Goal: Register for event/course

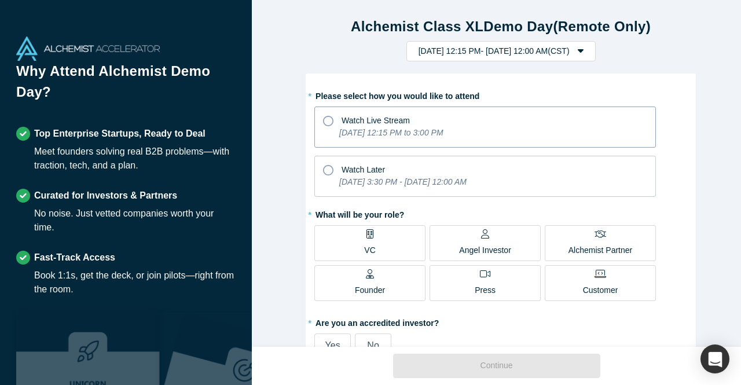
click at [325, 120] on icon at bounding box center [328, 121] width 10 height 10
click at [0, 0] on input "Watch Live Stream [DATE] 12:15 PM to 3:00 PM" at bounding box center [0, 0] width 0 height 0
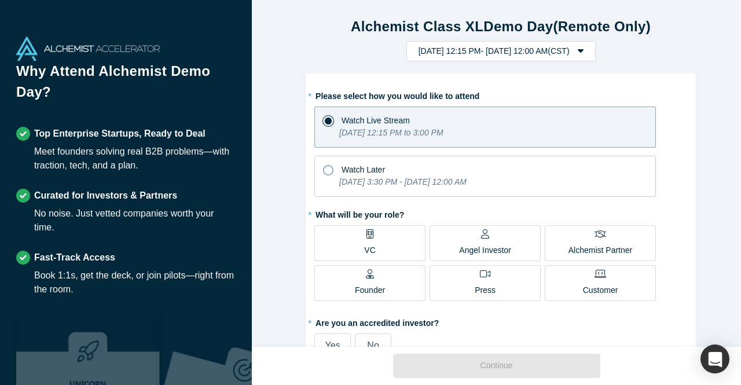
click at [483, 223] on div "* What will be your role? VC Angel Investor Alchemist Partner Founder Press Cus…" at bounding box center [500, 255] width 373 height 100
click at [483, 234] on icon at bounding box center [485, 233] width 8 height 9
click at [0, 0] on input "Angel Investor" at bounding box center [0, 0] width 0 height 0
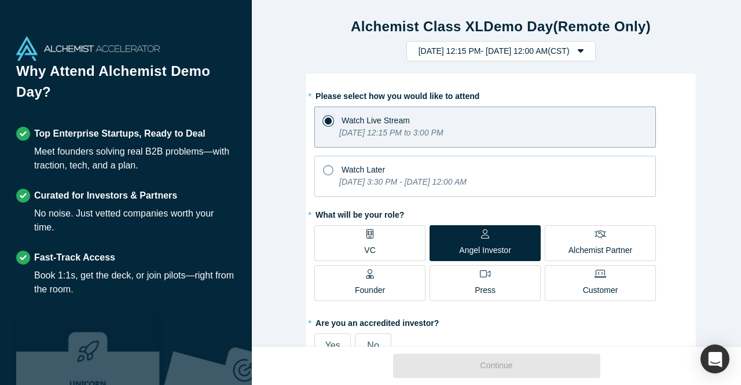
click at [374, 339] on label "No" at bounding box center [373, 345] width 36 height 24
click at [0, 0] on input "No" at bounding box center [0, 0] width 0 height 0
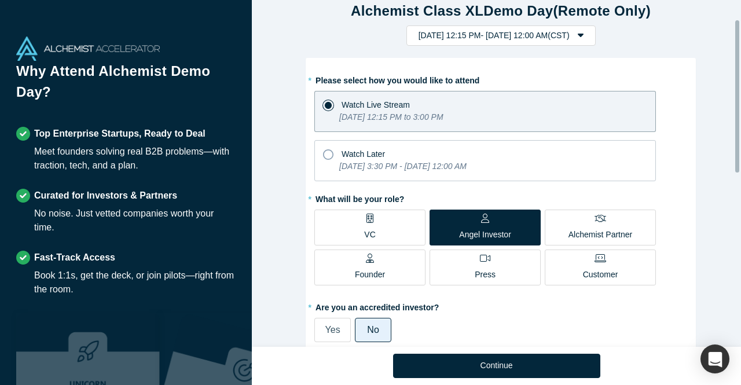
scroll to position [10, 0]
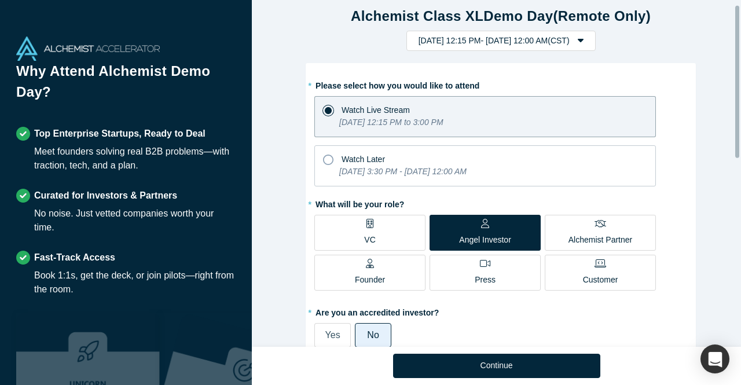
click at [735, 109] on div at bounding box center [737, 82] width 4 height 152
click at [432, 160] on div "Watch Later" at bounding box center [485, 158] width 324 height 16
click at [0, 0] on input "Watch Later [DATE] 3:30 PM - [DATE] 12:00 AM" at bounding box center [0, 0] width 0 height 0
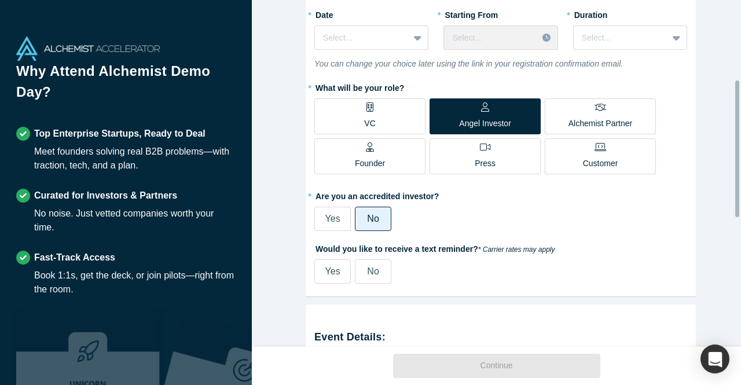
scroll to position [231, 0]
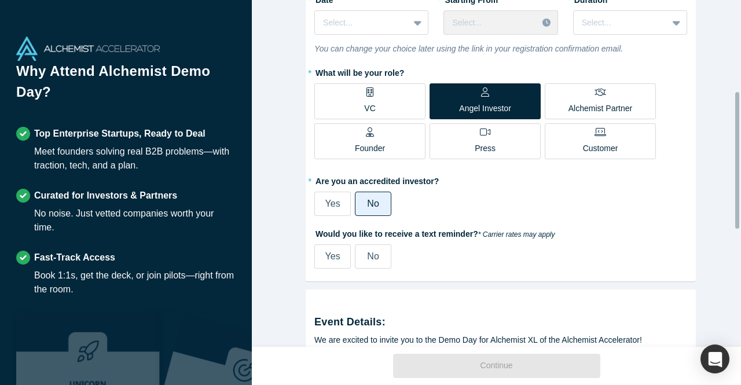
drag, startPoint x: 738, startPoint y: 102, endPoint x: 740, endPoint y: 189, distance: 86.8
click at [740, 189] on div "Alchemist Class XL Demo Day (Remote Only) [DATE] 12:15 PM - [DATE] 12:00 AM ( C…" at bounding box center [496, 173] width 489 height 347
click at [370, 258] on span "No" at bounding box center [373, 256] width 12 height 10
click at [0, 0] on input "No" at bounding box center [0, 0] width 0 height 0
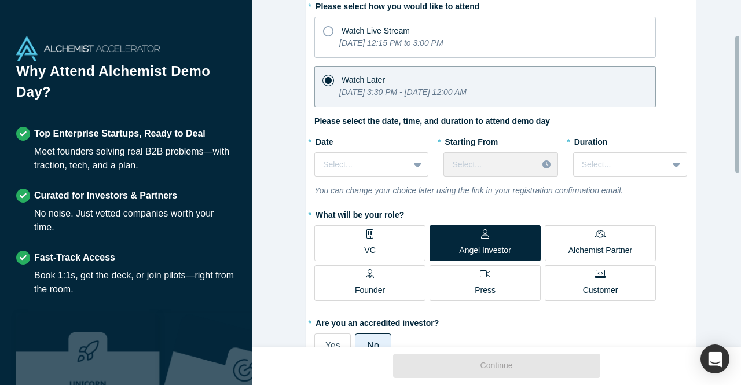
scroll to position [89, 0]
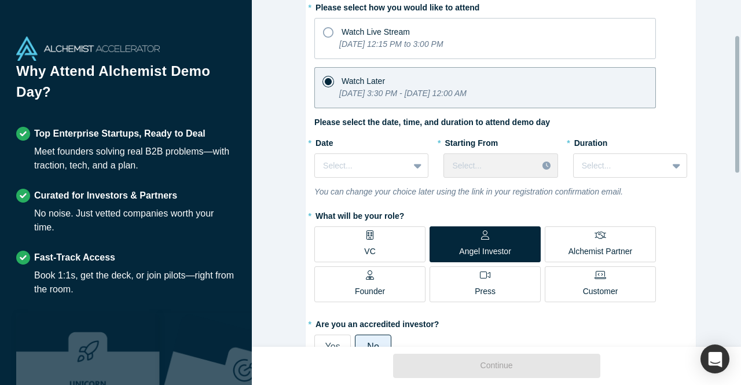
drag, startPoint x: 738, startPoint y: 130, endPoint x: 697, endPoint y: 74, distance: 69.6
click at [697, 74] on div "Alchemist Class XL Demo Day (Remote Only) [DATE] 12:15 PM - [DATE] 12:00 AM ( C…" at bounding box center [496, 173] width 489 height 347
click at [443, 41] on icon "[DATE] 12:15 PM to 3:00 PM" at bounding box center [391, 43] width 104 height 9
click at [0, 0] on input "Watch Live Stream [DATE] 12:15 PM to 3:00 PM" at bounding box center [0, 0] width 0 height 0
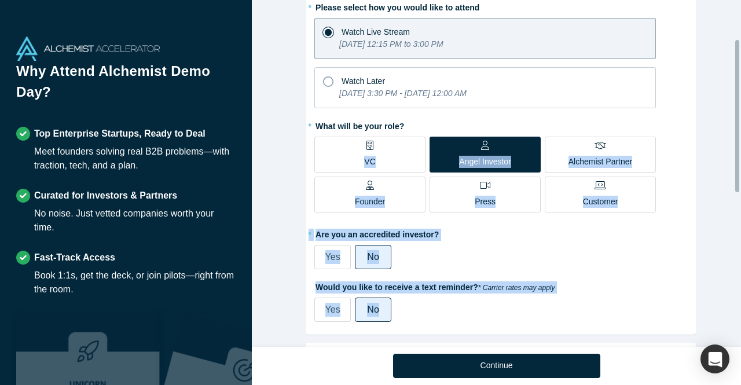
drag, startPoint x: 740, startPoint y: 144, endPoint x: 739, endPoint y: 166, distance: 22.0
click at [739, 166] on div "Alchemist Class XL Demo Day (Remote Only) [DATE] 12:15 PM - [DATE] 12:00 AM ( C…" at bounding box center [496, 173] width 489 height 347
click at [662, 255] on div "* Are you an accredited investor? Yes No" at bounding box center [500, 247] width 373 height 45
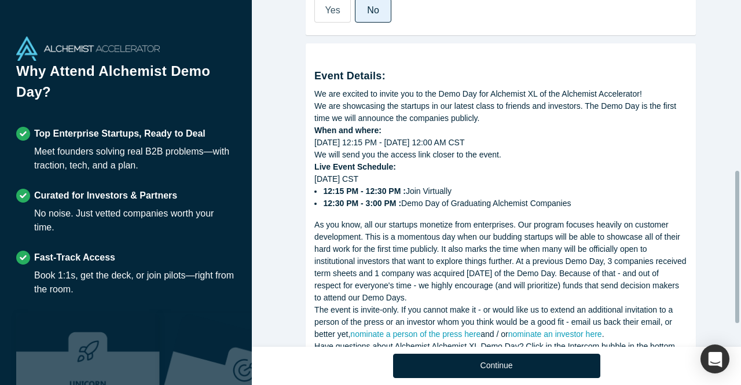
scroll to position [439, 0]
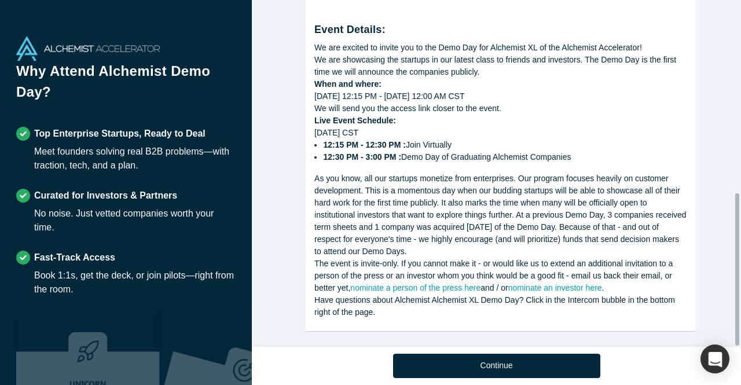
drag, startPoint x: 738, startPoint y: 173, endPoint x: 740, endPoint y: 337, distance: 164.4
click at [740, 337] on div "Alchemist Class XL Demo Day (Remote Only) [DATE] 12:15 PM - [DATE] 12:00 AM ( C…" at bounding box center [496, 173] width 489 height 347
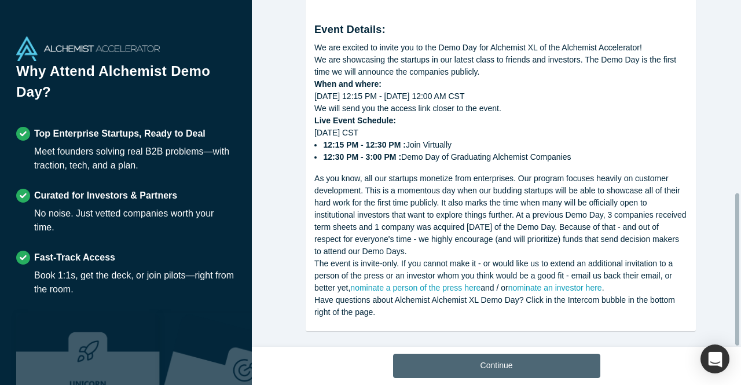
click at [504, 358] on button "Continue" at bounding box center [496, 366] width 207 height 24
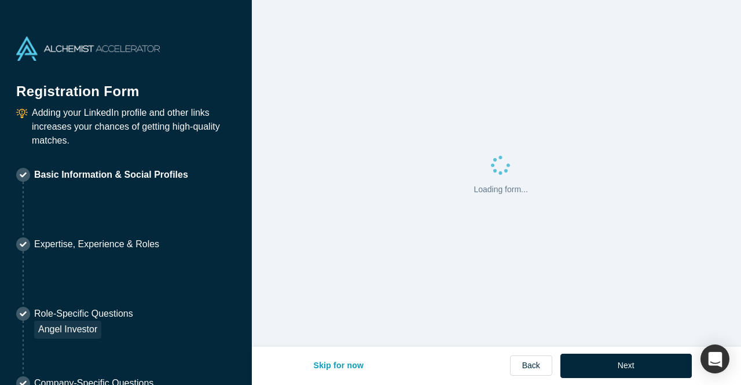
select select "US"
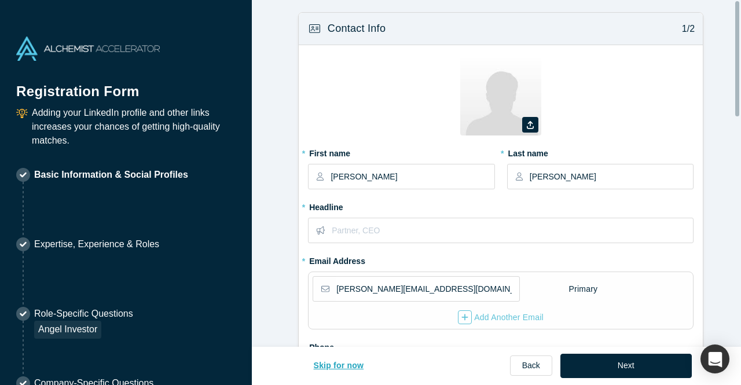
click at [335, 368] on button "Skip for now" at bounding box center [339, 366] width 75 height 24
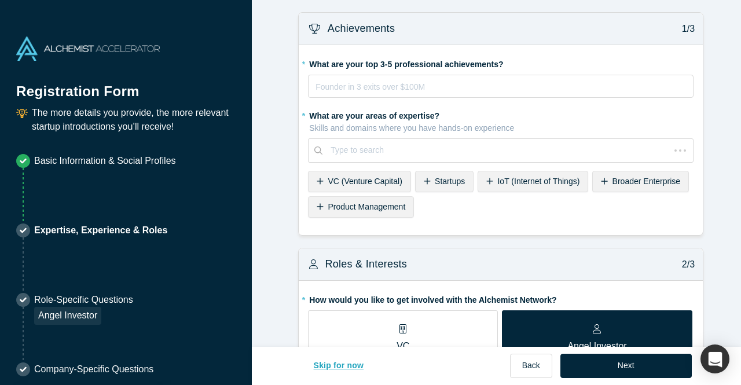
click at [335, 368] on button "Skip for now" at bounding box center [339, 366] width 75 height 24
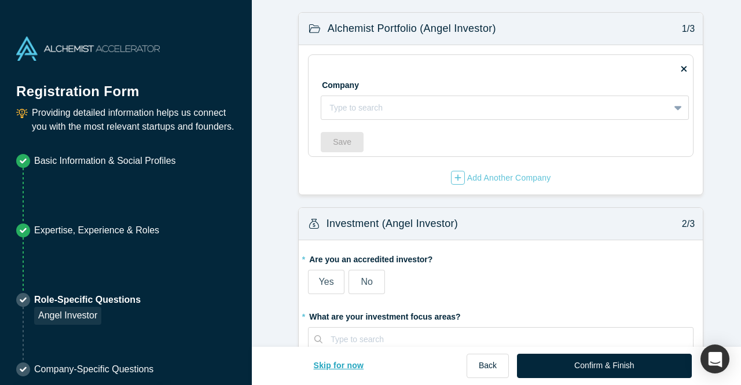
click at [335, 368] on button "Skip for now" at bounding box center [339, 366] width 75 height 24
